Goal: Information Seeking & Learning: Find contact information

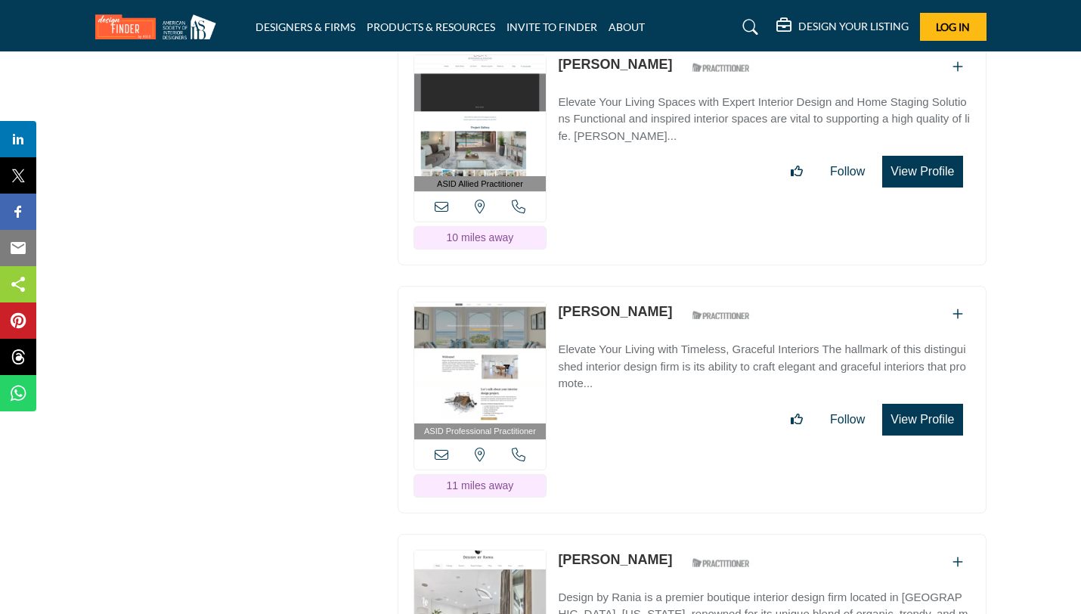
scroll to position [2382, 0]
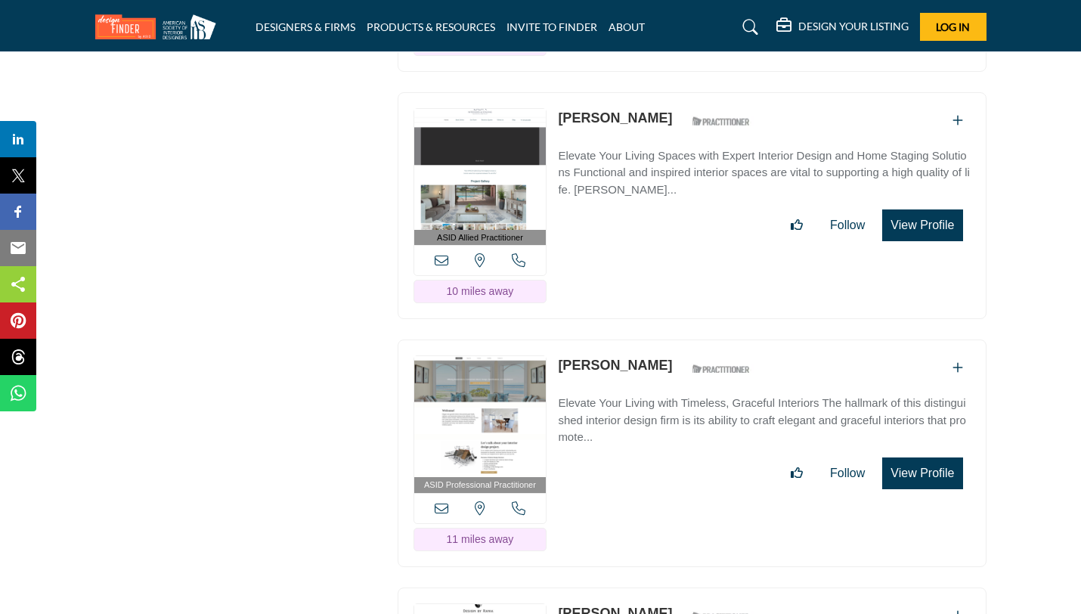
click at [601, 111] on link "[PERSON_NAME]" at bounding box center [615, 117] width 114 height 15
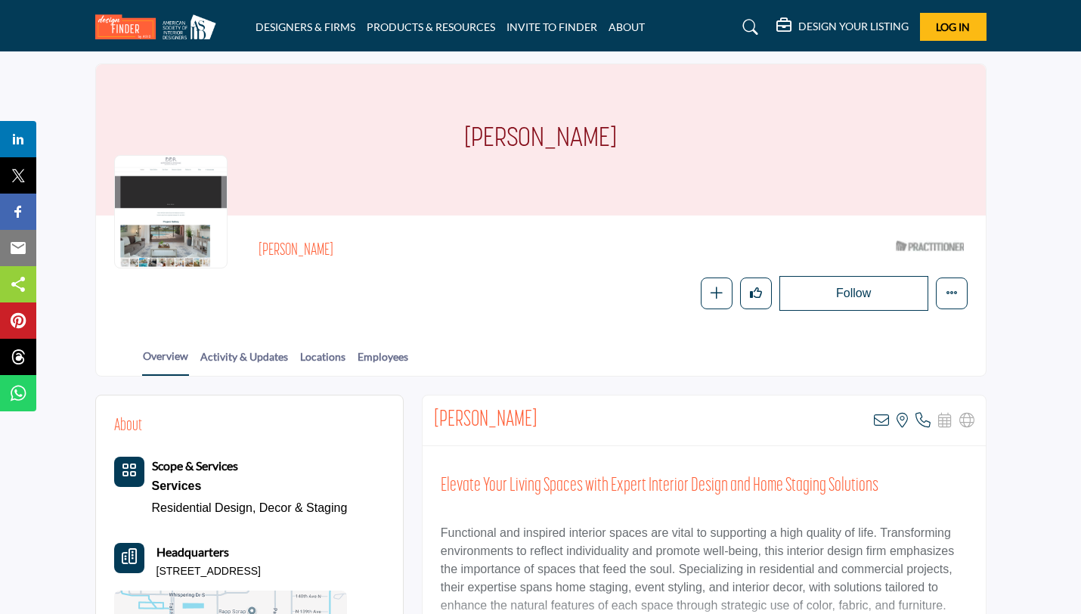
scroll to position [28, 0]
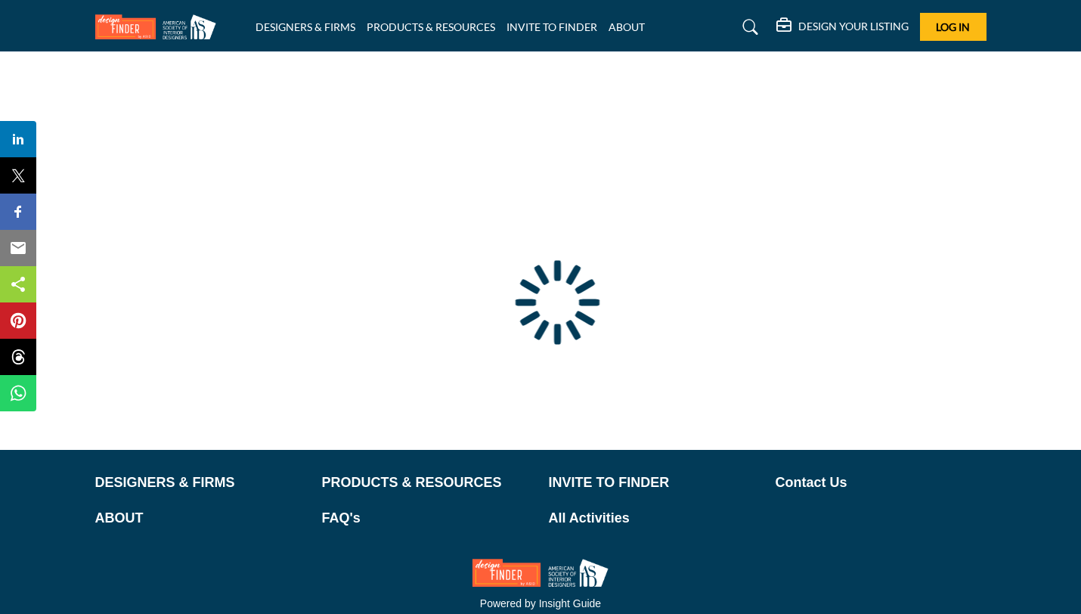
type input "**********"
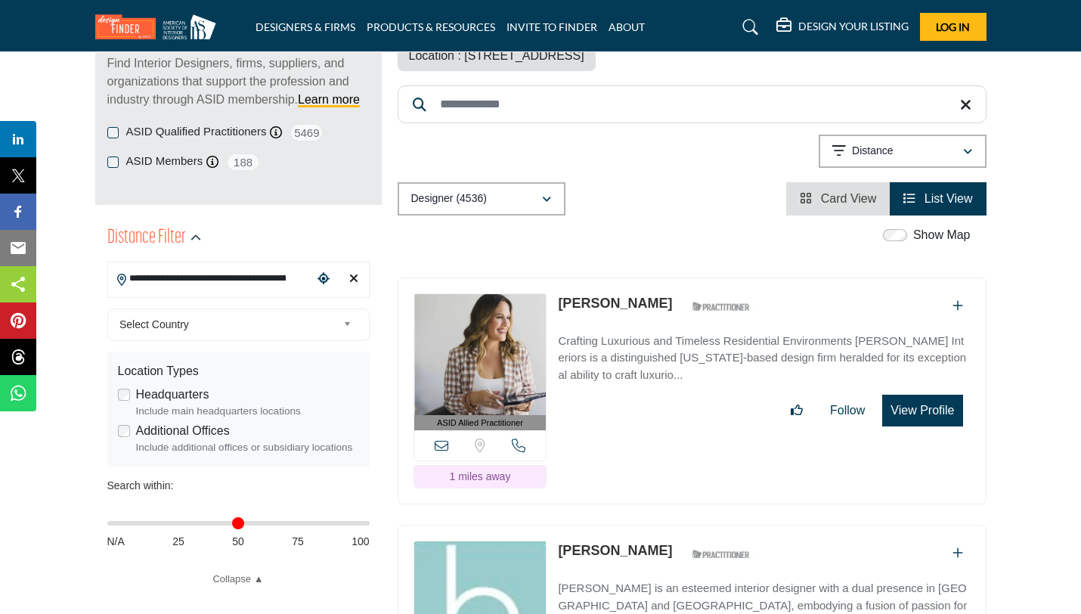
scroll to position [215, 0]
click at [547, 193] on div "button" at bounding box center [546, 200] width 11 height 14
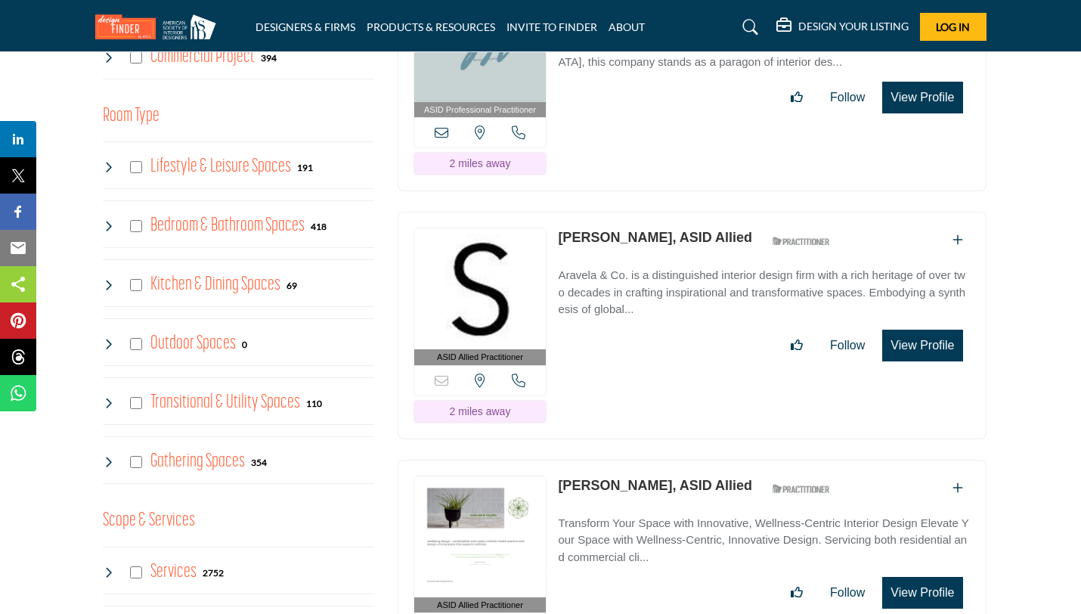
scroll to position [1055, 0]
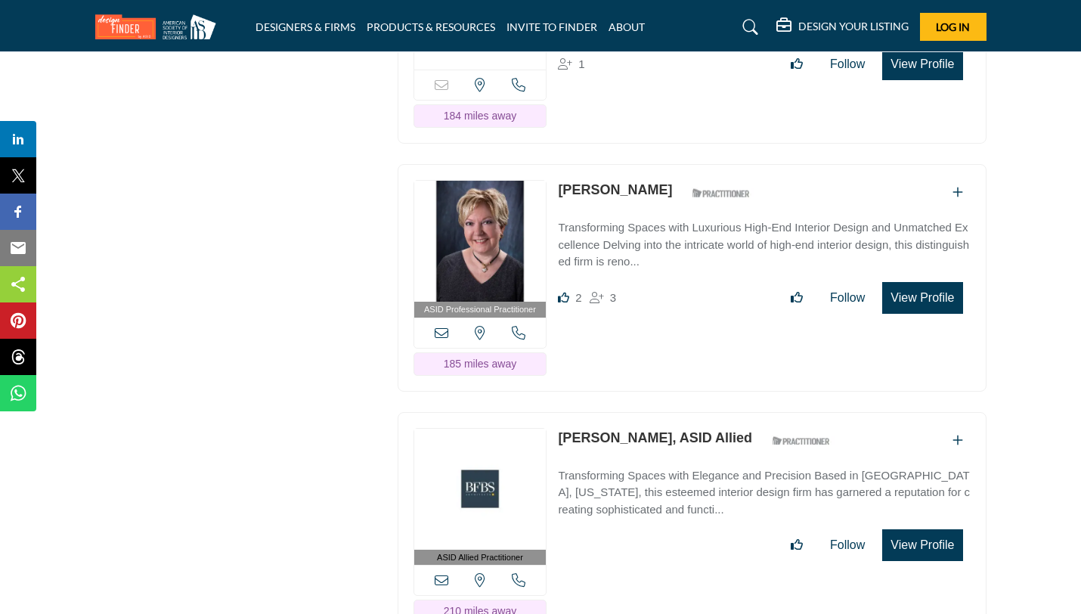
scroll to position [2356, 0]
